Goal: Task Accomplishment & Management: Use online tool/utility

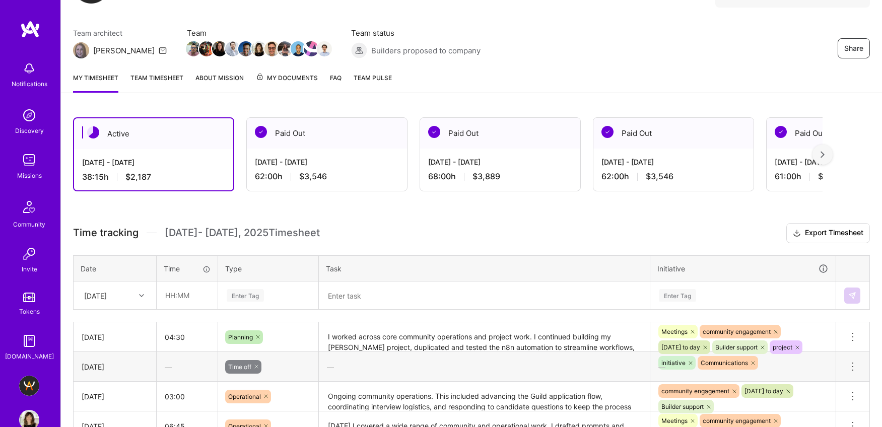
scroll to position [71, 0]
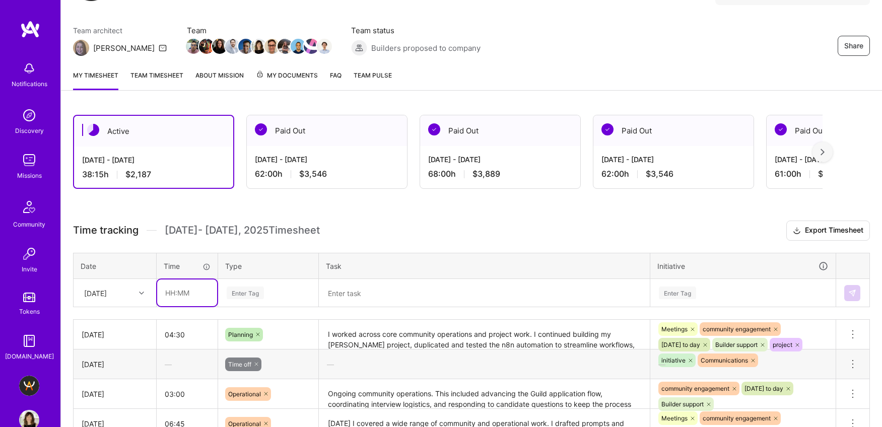
click at [179, 291] on input "text" at bounding box center [187, 293] width 60 height 27
type input "07:30"
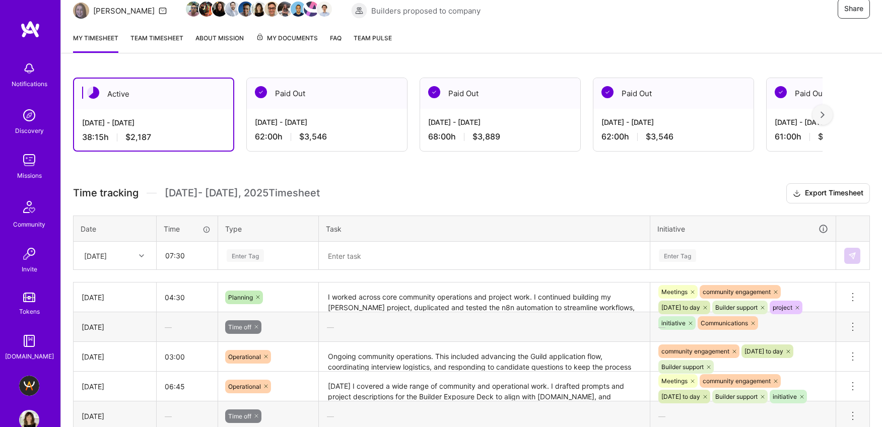
click at [279, 269] on div "Enter Tag" at bounding box center [268, 256] width 99 height 26
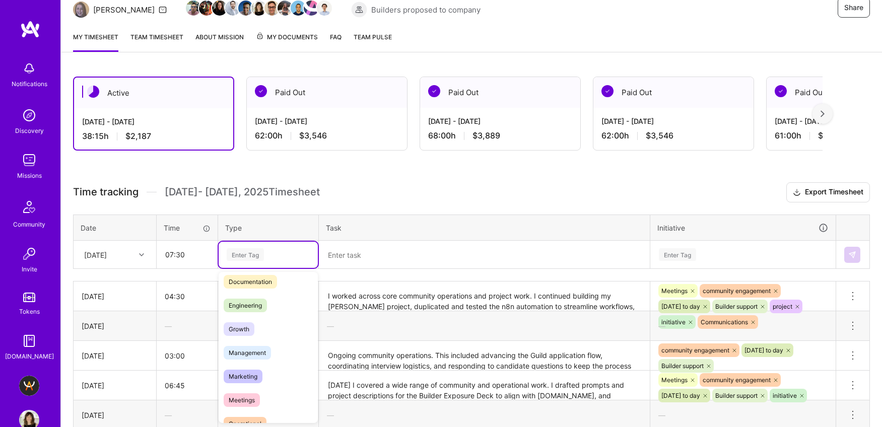
scroll to position [166, 0]
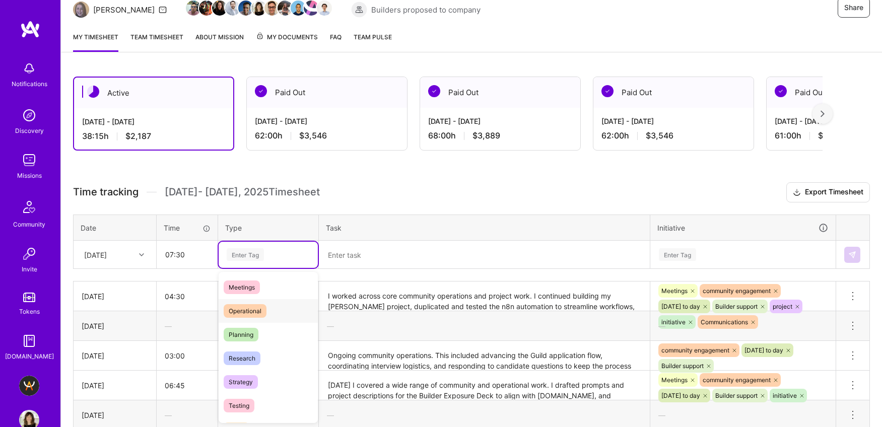
click at [268, 309] on div "Operational" at bounding box center [268, 311] width 99 height 24
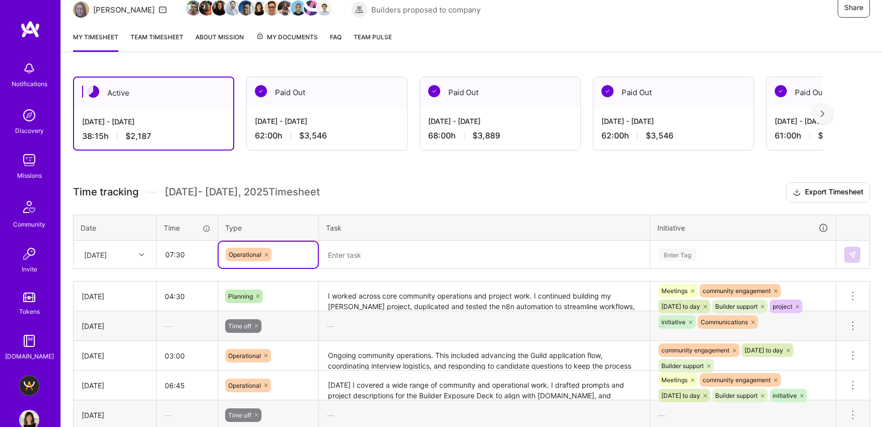
click at [388, 255] on textarea at bounding box center [484, 255] width 329 height 26
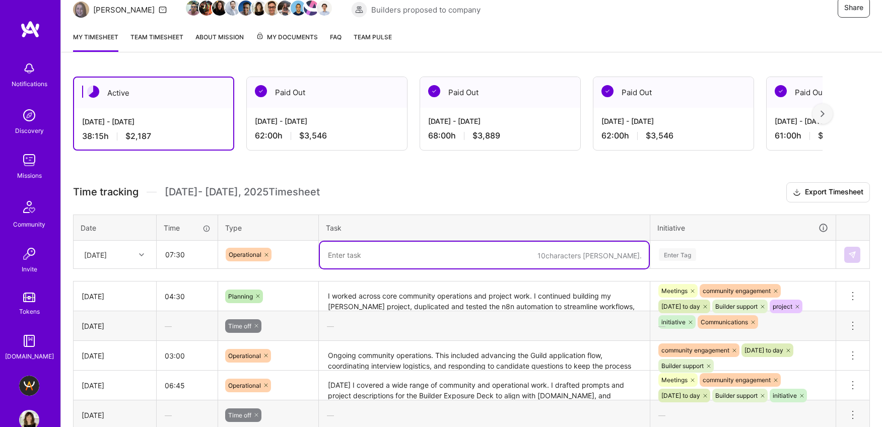
type textarea "√"
paste textarea "focused on core guild operations and ongoing community building. I had my weekl…"
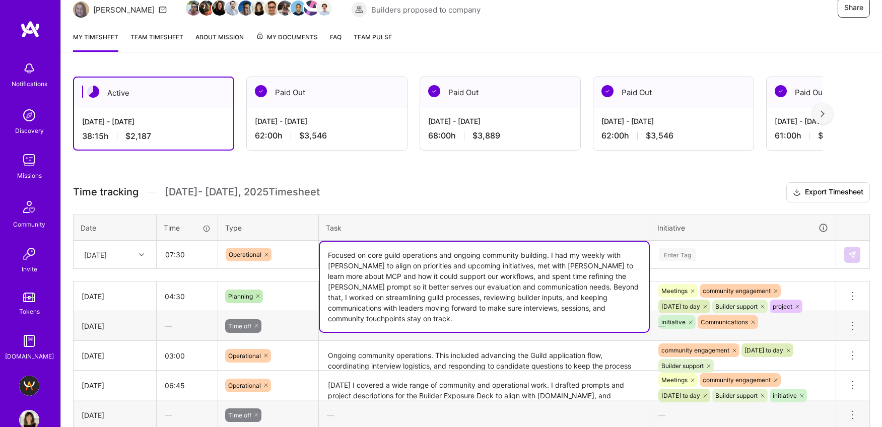
click at [619, 299] on textarea "Focused on core guild operations and ongoing community building. I had my weekl…" at bounding box center [484, 287] width 329 height 90
click at [550, 312] on textarea "Focused on core guild operations and ongoing community building. I had my weekl…" at bounding box center [484, 287] width 329 height 90
type textarea "Focused on core guild operations and ongoing community building. I had my weekl…"
click at [694, 252] on div "Enter Tag" at bounding box center [743, 255] width 184 height 26
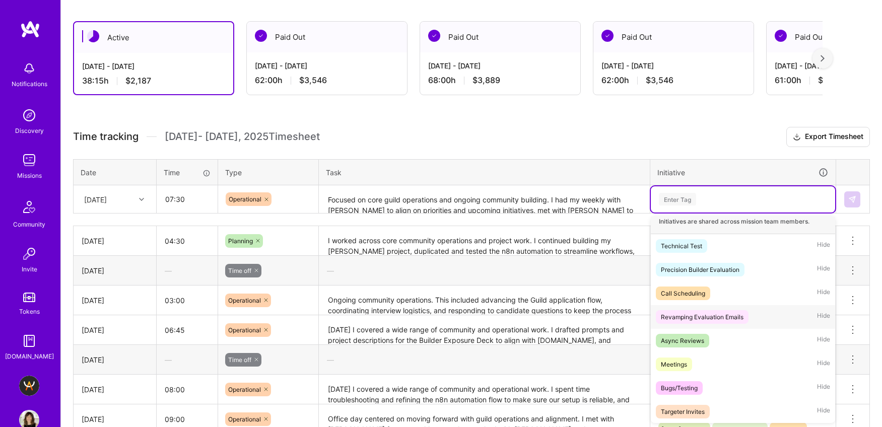
scroll to position [17, 0]
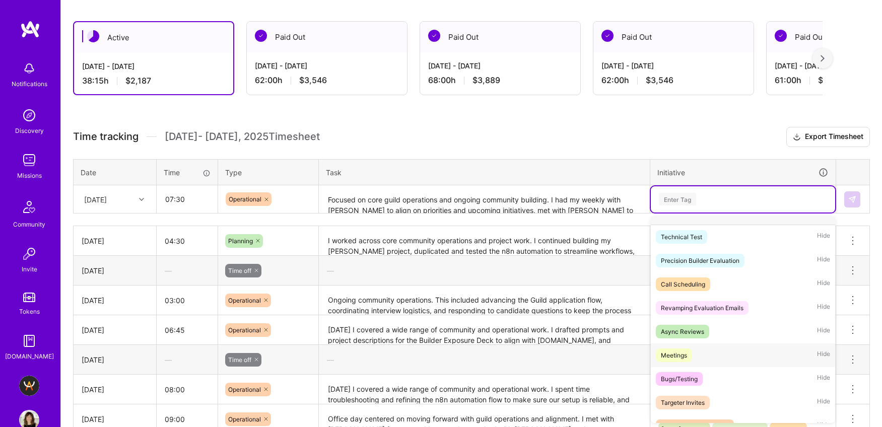
click at [687, 351] on div "Meetings" at bounding box center [674, 355] width 26 height 11
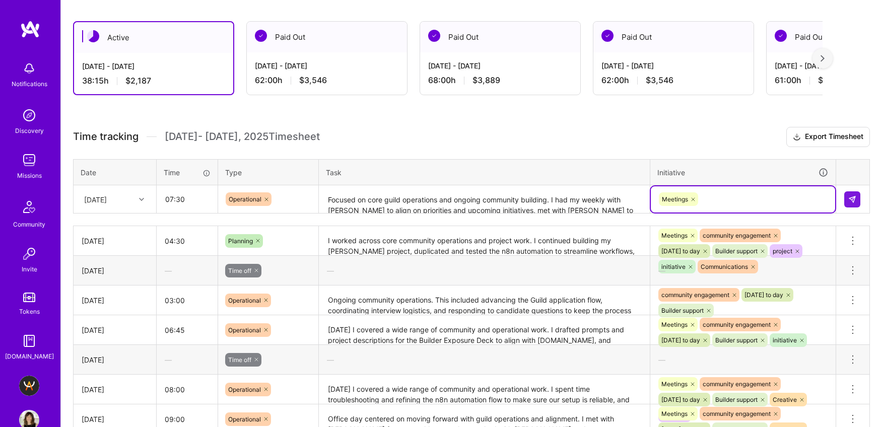
click at [755, 191] on div "Meetings" at bounding box center [743, 199] width 170 height 16
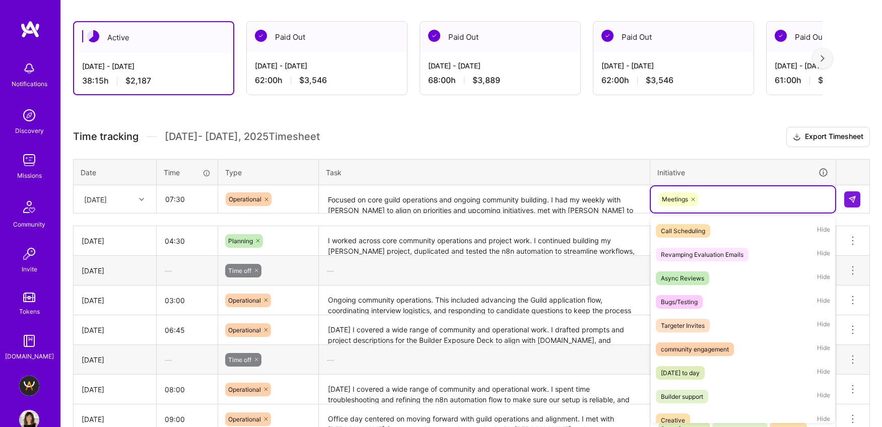
scroll to position [91, 0]
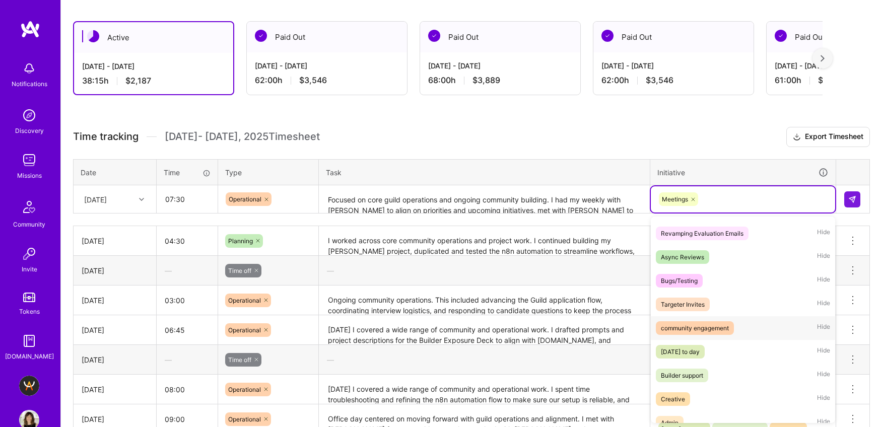
click at [727, 332] on div "community engagement" at bounding box center [695, 328] width 68 height 11
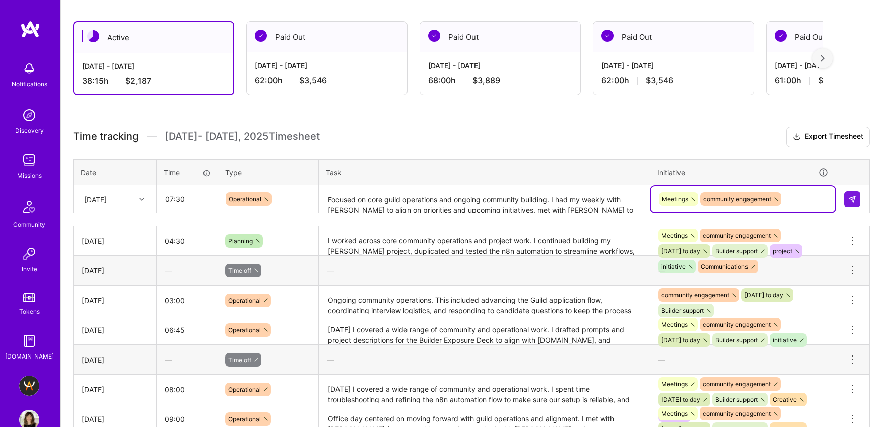
click at [812, 189] on div "Meetings community engagement" at bounding box center [743, 199] width 184 height 26
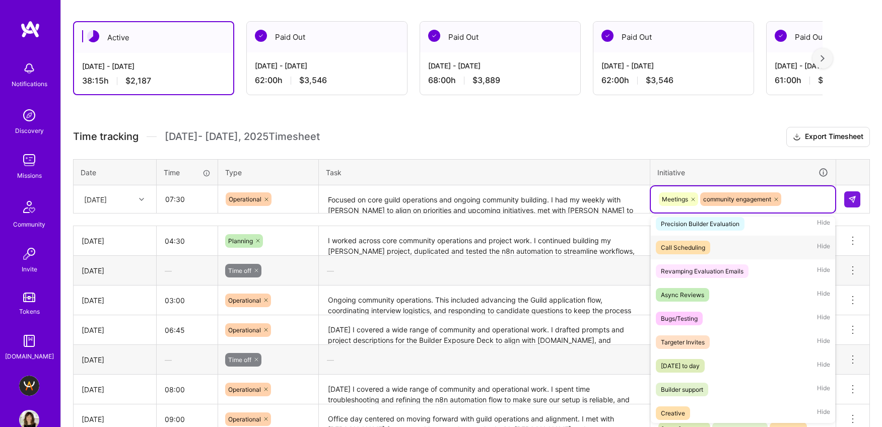
scroll to position [66, 0]
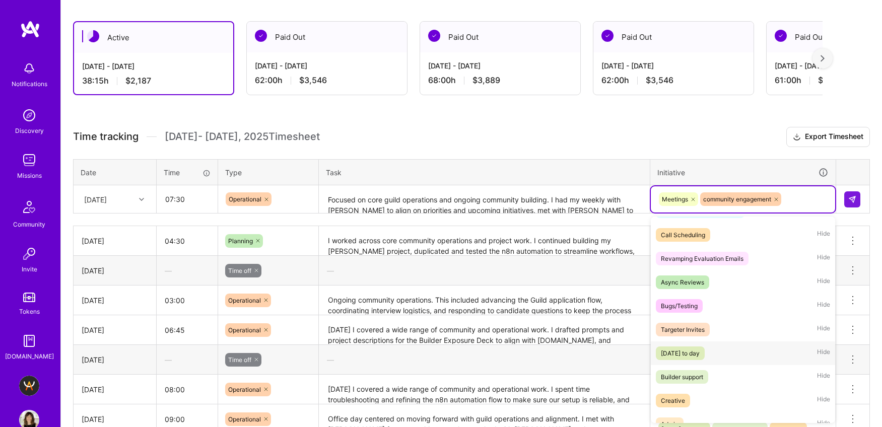
click at [700, 352] on div "[DATE] to day" at bounding box center [680, 353] width 39 height 11
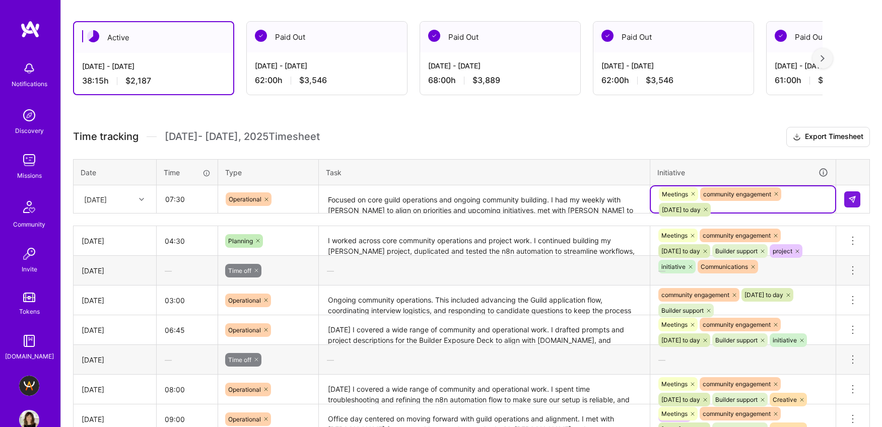
click at [807, 200] on div "Meetings community engagement [DATE] to day" at bounding box center [743, 201] width 170 height 31
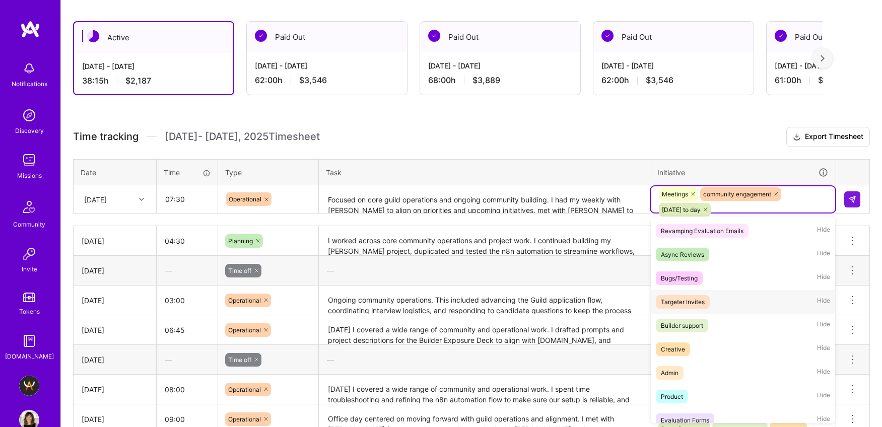
scroll to position [108, 0]
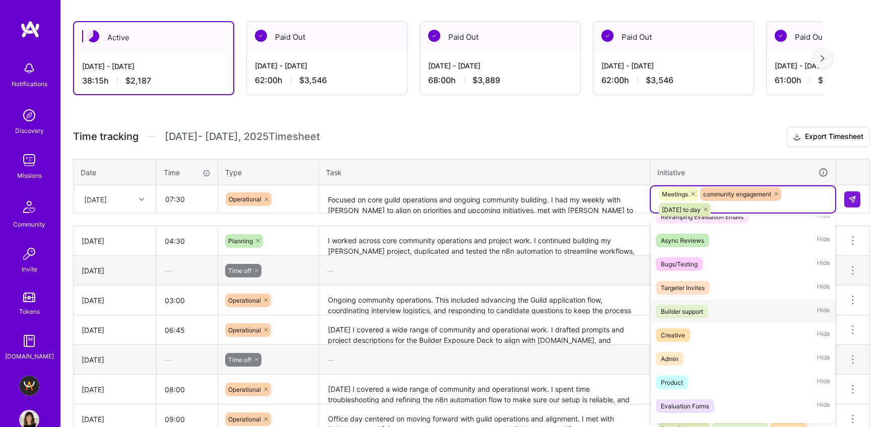
click at [694, 315] on div "Builder support" at bounding box center [682, 311] width 42 height 11
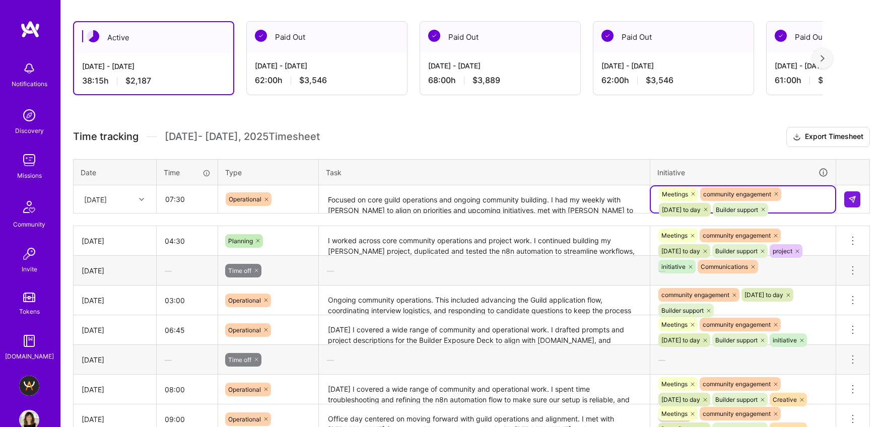
click at [800, 196] on div "Meetings community engagement [DATE] to day Builder support" at bounding box center [743, 201] width 170 height 31
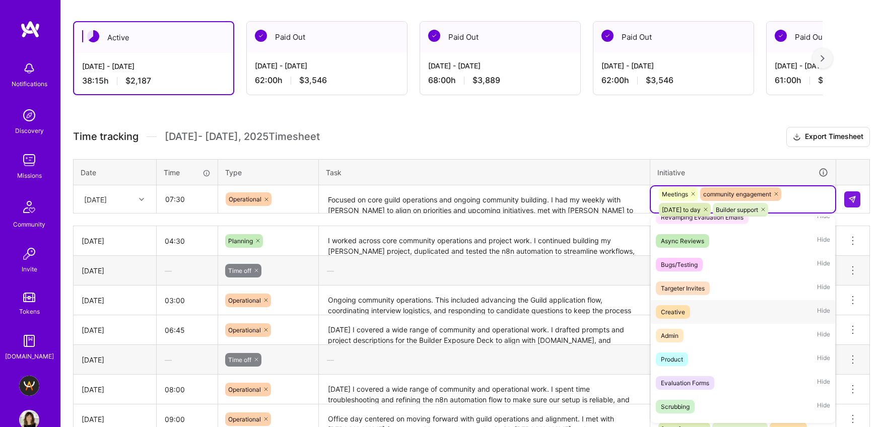
scroll to position [124, 0]
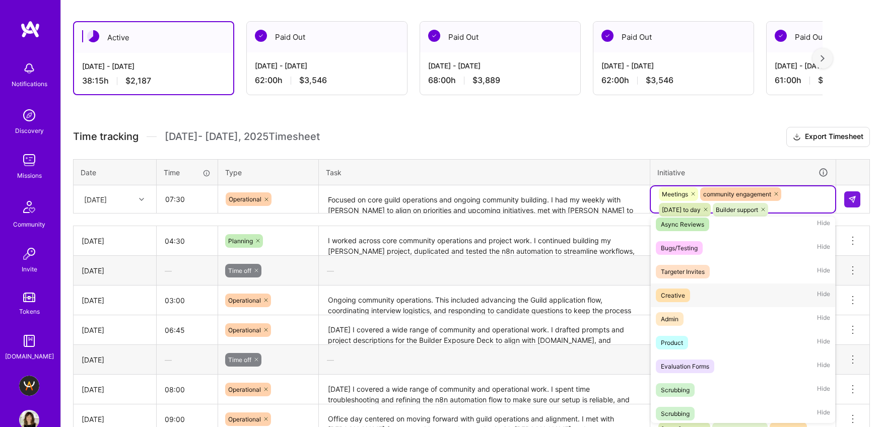
click at [678, 298] on div "Creative" at bounding box center [673, 295] width 24 height 11
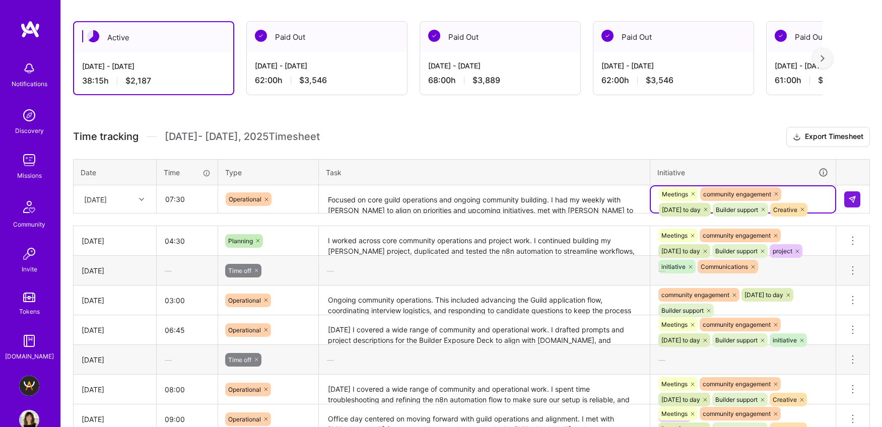
click at [809, 196] on div "Meetings community engagement [DATE] to day Builder support Creative" at bounding box center [743, 201] width 170 height 31
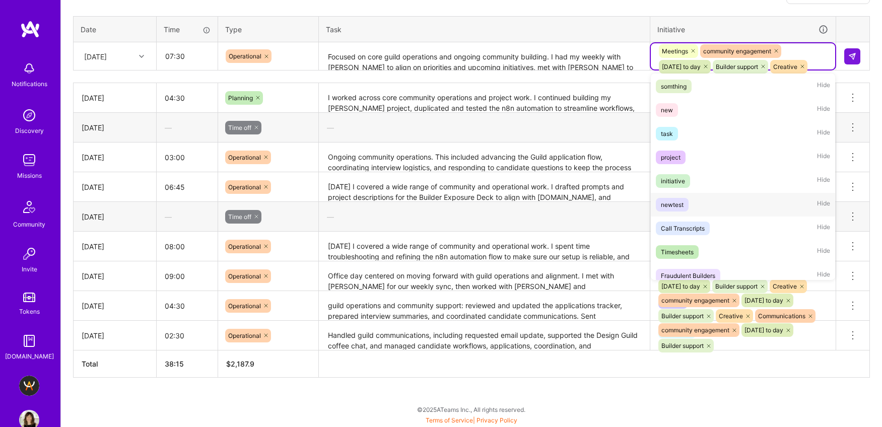
scroll to position [357, 0]
click at [691, 155] on div "project Hide" at bounding box center [743, 156] width 184 height 24
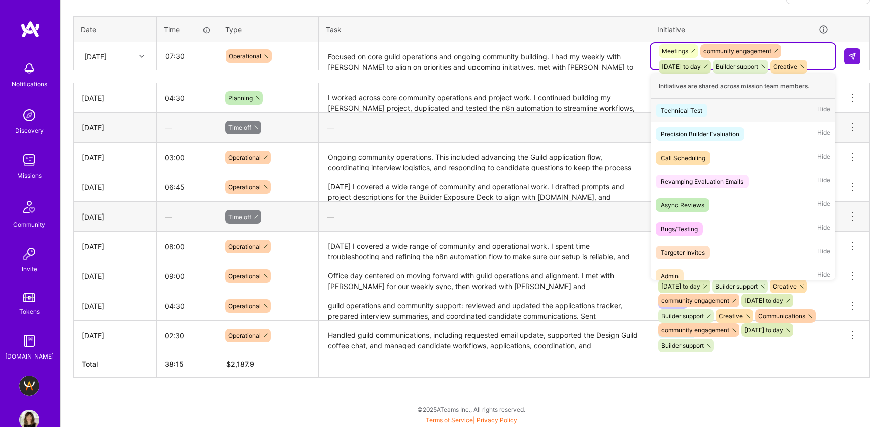
click at [814, 58] on div "Meetings community engagement [DATE] to day Builder support Creative project" at bounding box center [743, 66] width 170 height 47
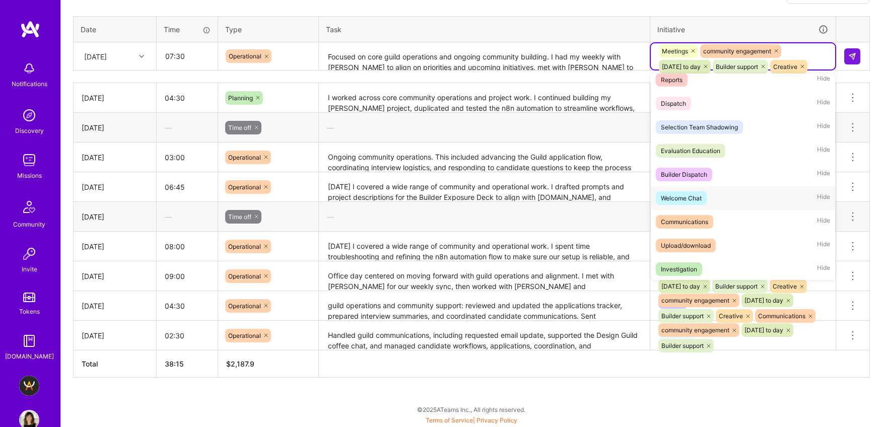
scroll to position [639, 0]
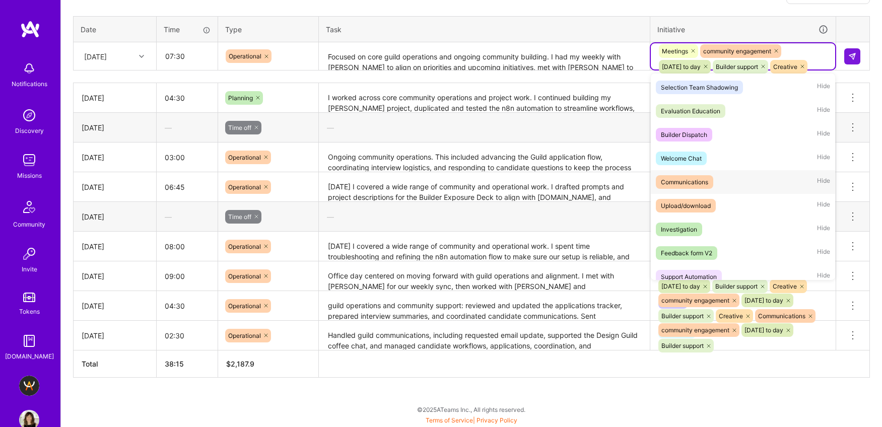
click at [709, 183] on span "Communications" at bounding box center [684, 182] width 57 height 14
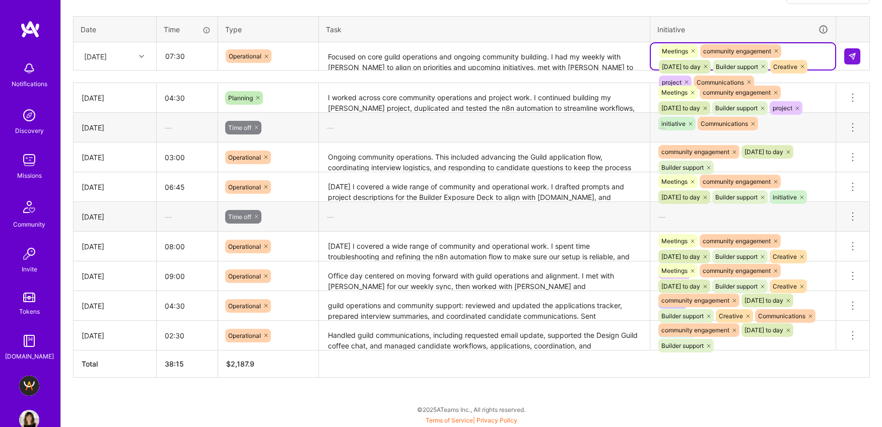
click at [798, 66] on div "Meetings community engagement [DATE] to day Builder support Creative project Co…" at bounding box center [743, 66] width 170 height 47
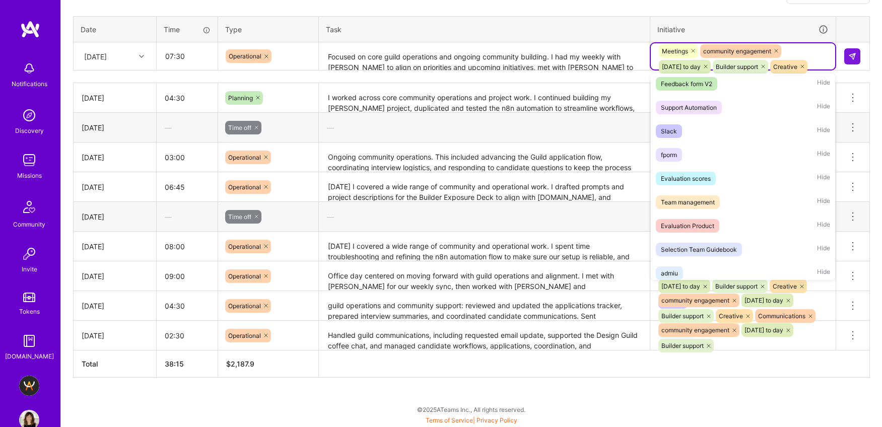
scroll to position [797, 0]
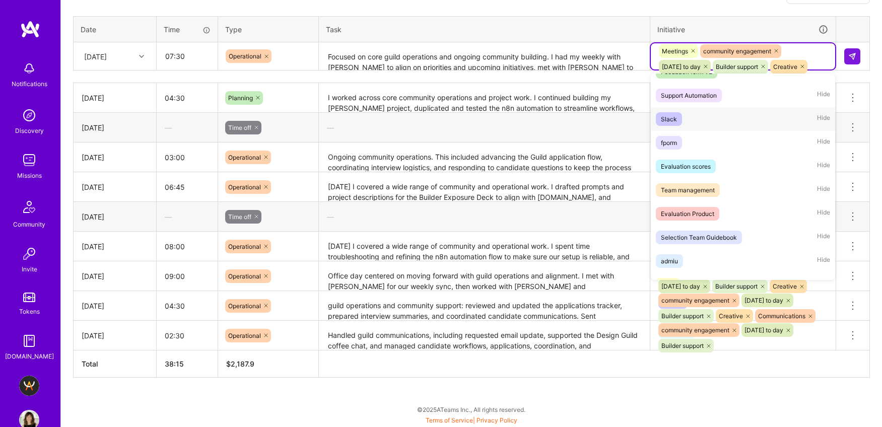
click at [705, 120] on div "Slack Hide" at bounding box center [743, 119] width 184 height 24
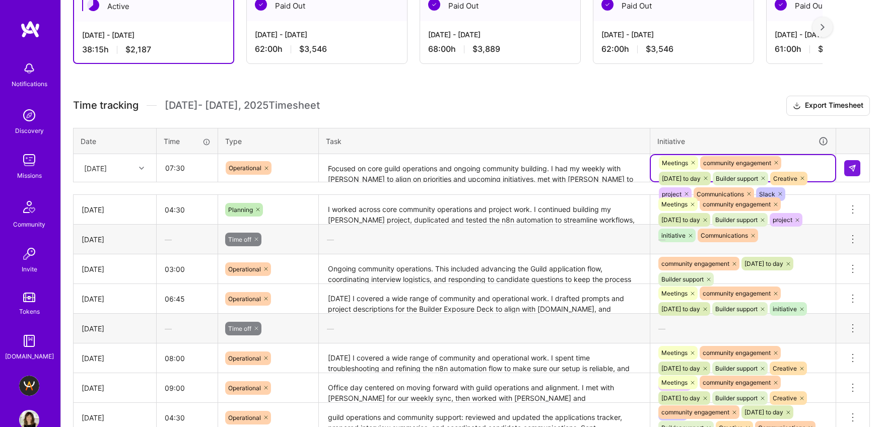
scroll to position [172, 0]
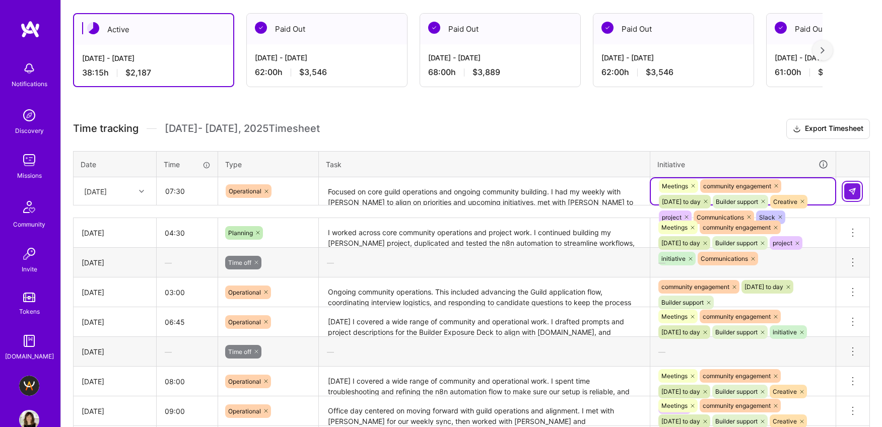
click at [856, 189] on img at bounding box center [852, 191] width 8 height 8
